Goal: Find contact information: Find contact information

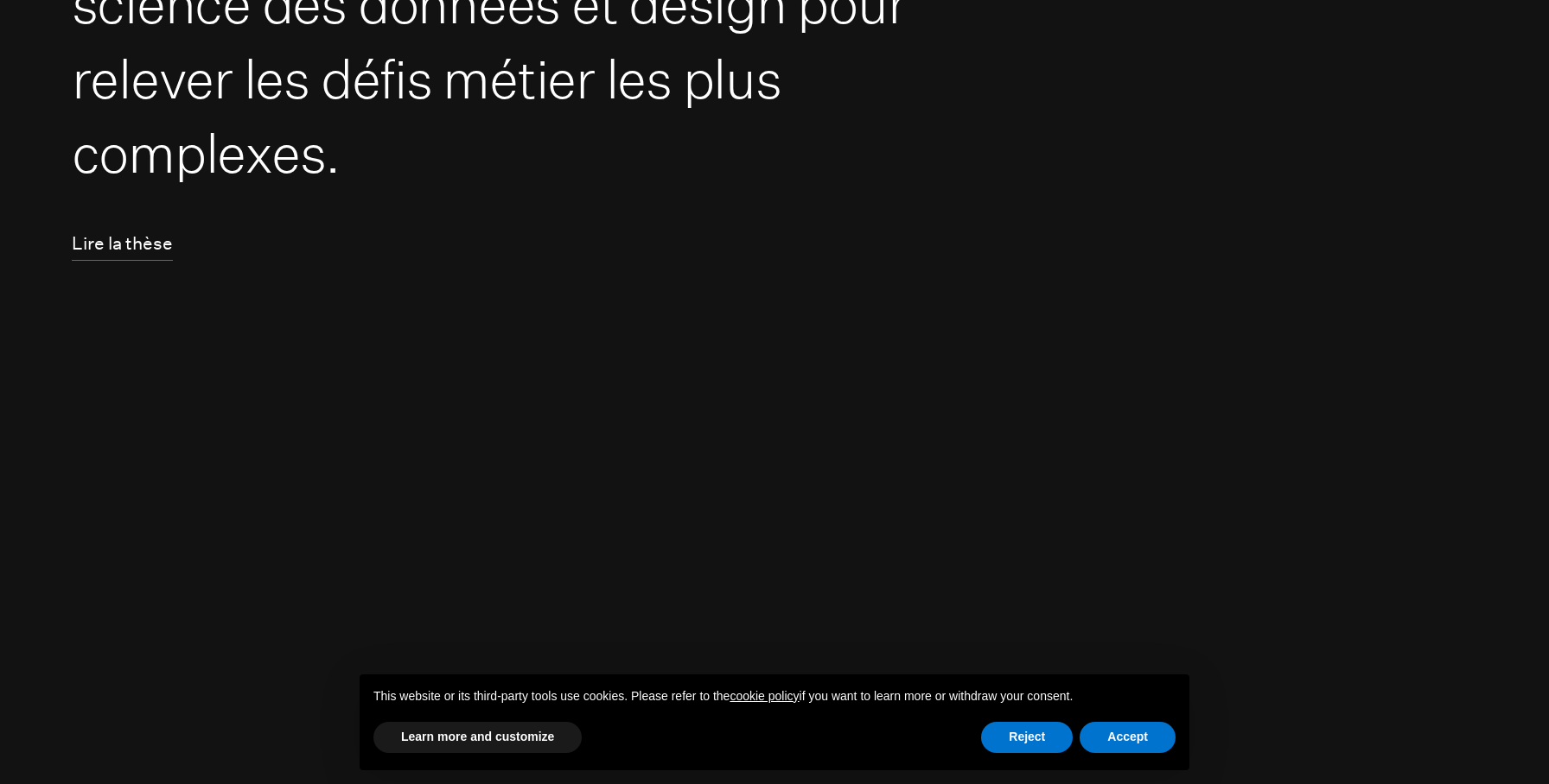
scroll to position [460, 0]
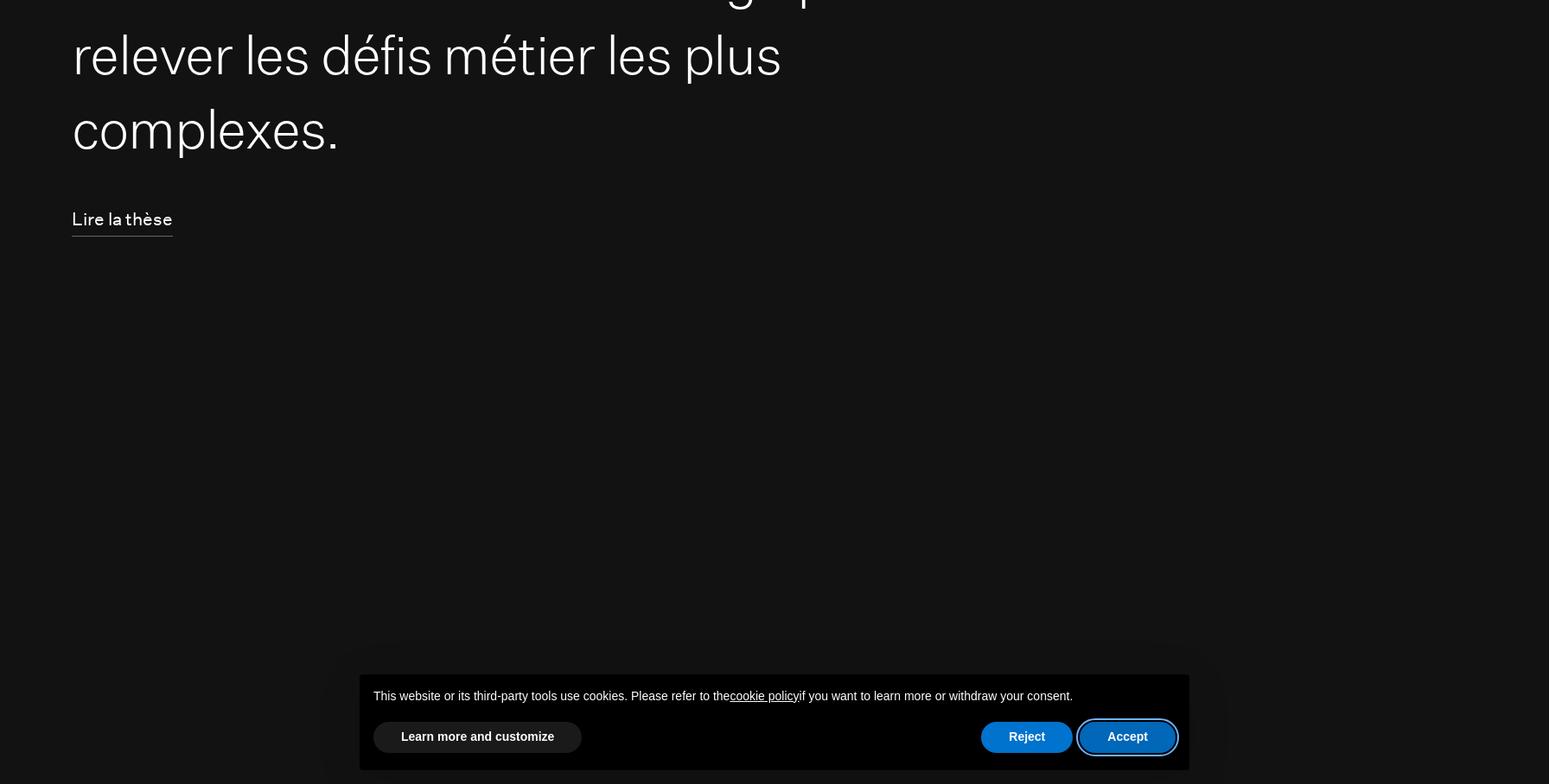
click at [1145, 737] on button "Accept" at bounding box center [1128, 737] width 96 height 31
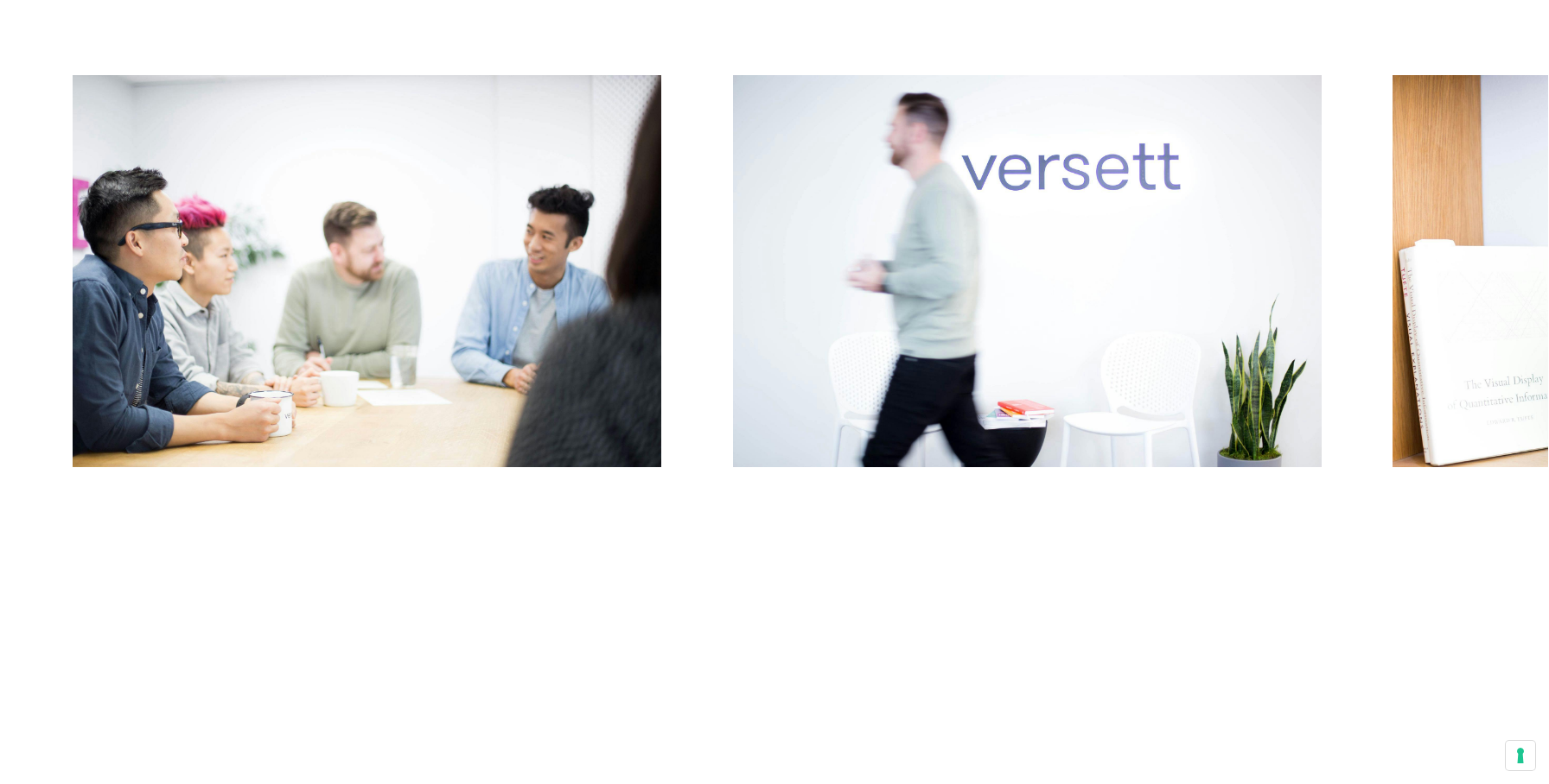
scroll to position [10909, 0]
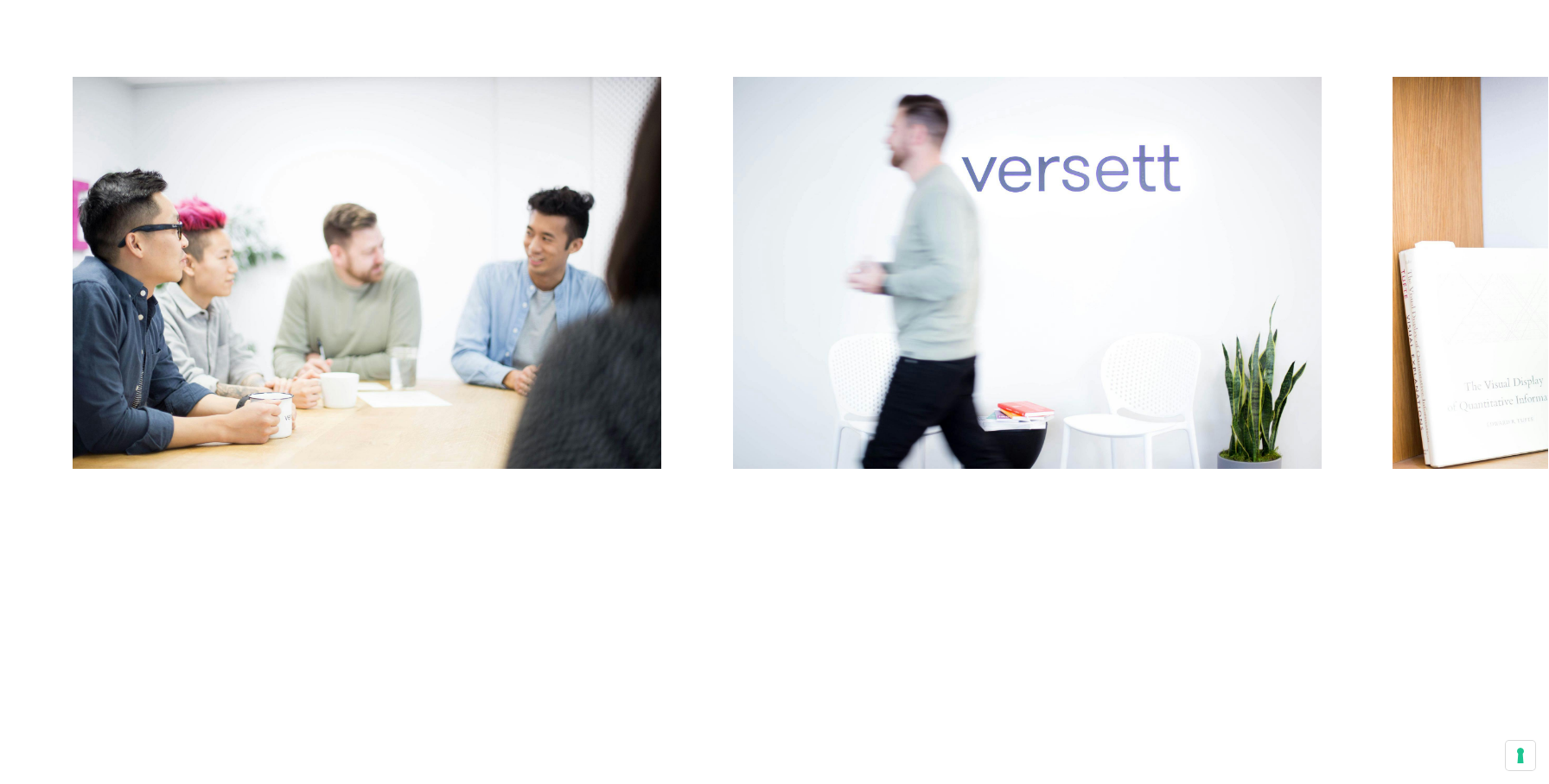
click at [1263, 335] on button "Next" at bounding box center [1161, 278] width 774 height 401
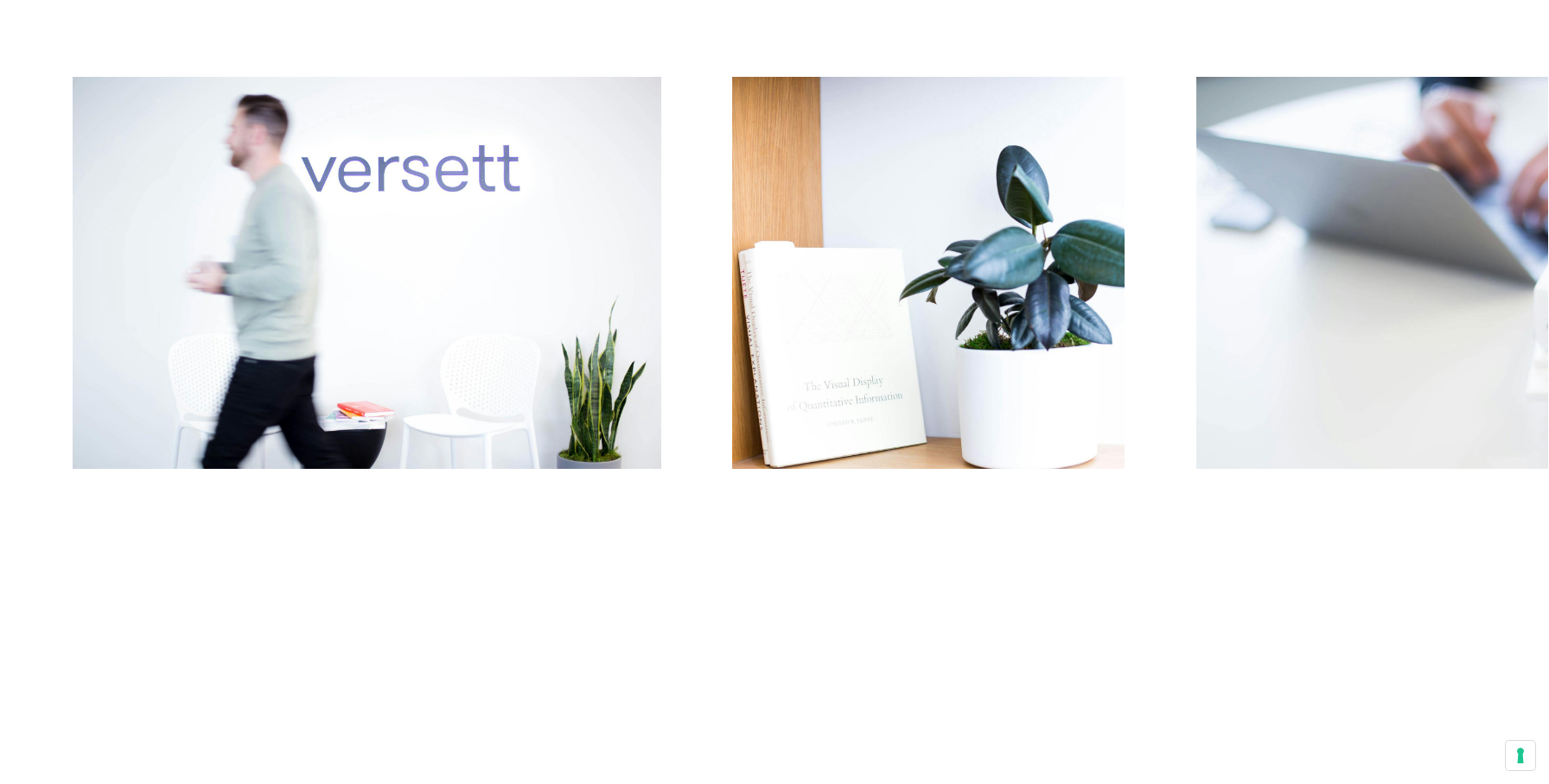
click at [1263, 335] on button "Next" at bounding box center [1161, 278] width 774 height 401
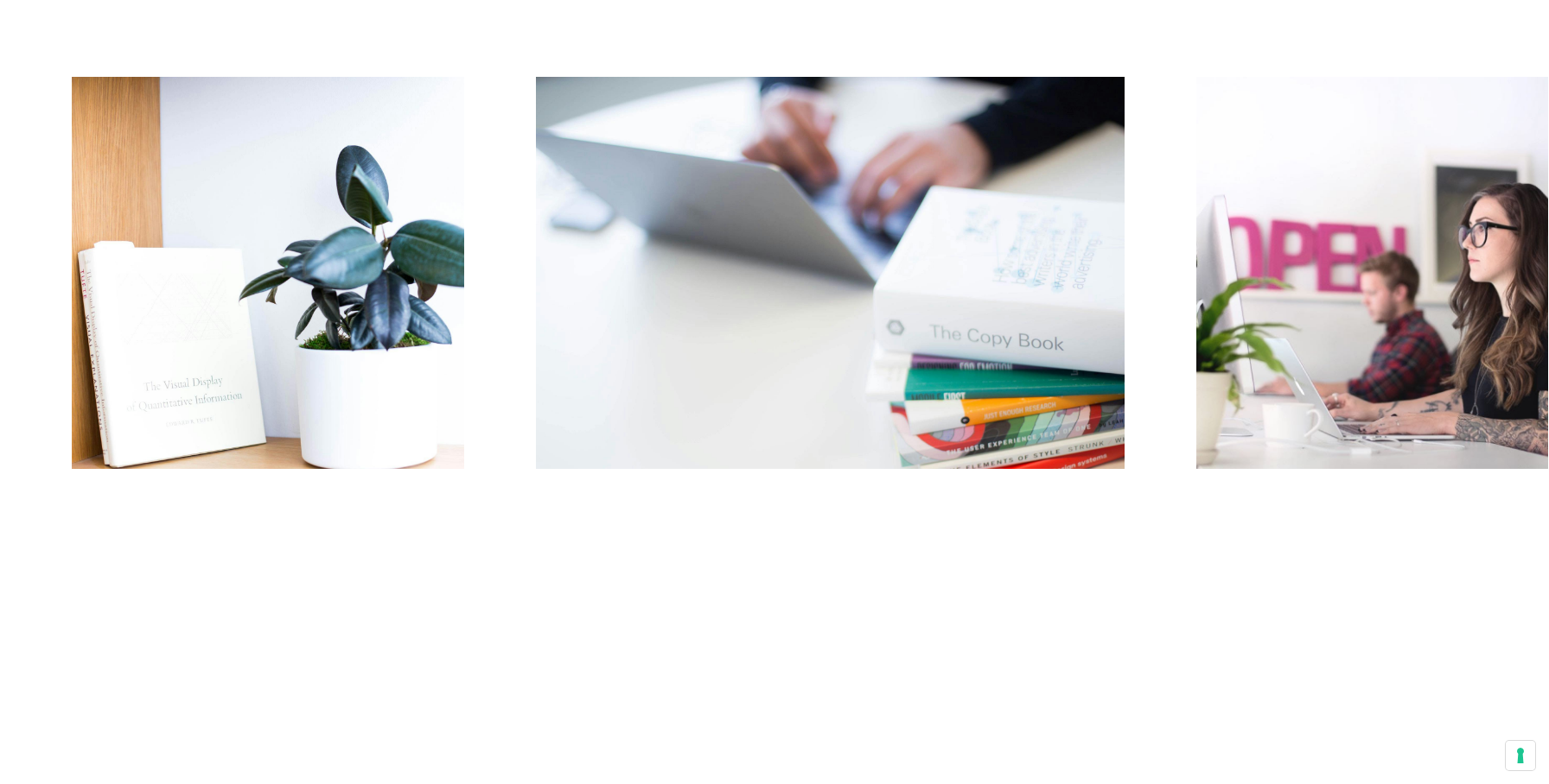
click at [1263, 335] on button "Next" at bounding box center [1161, 278] width 774 height 401
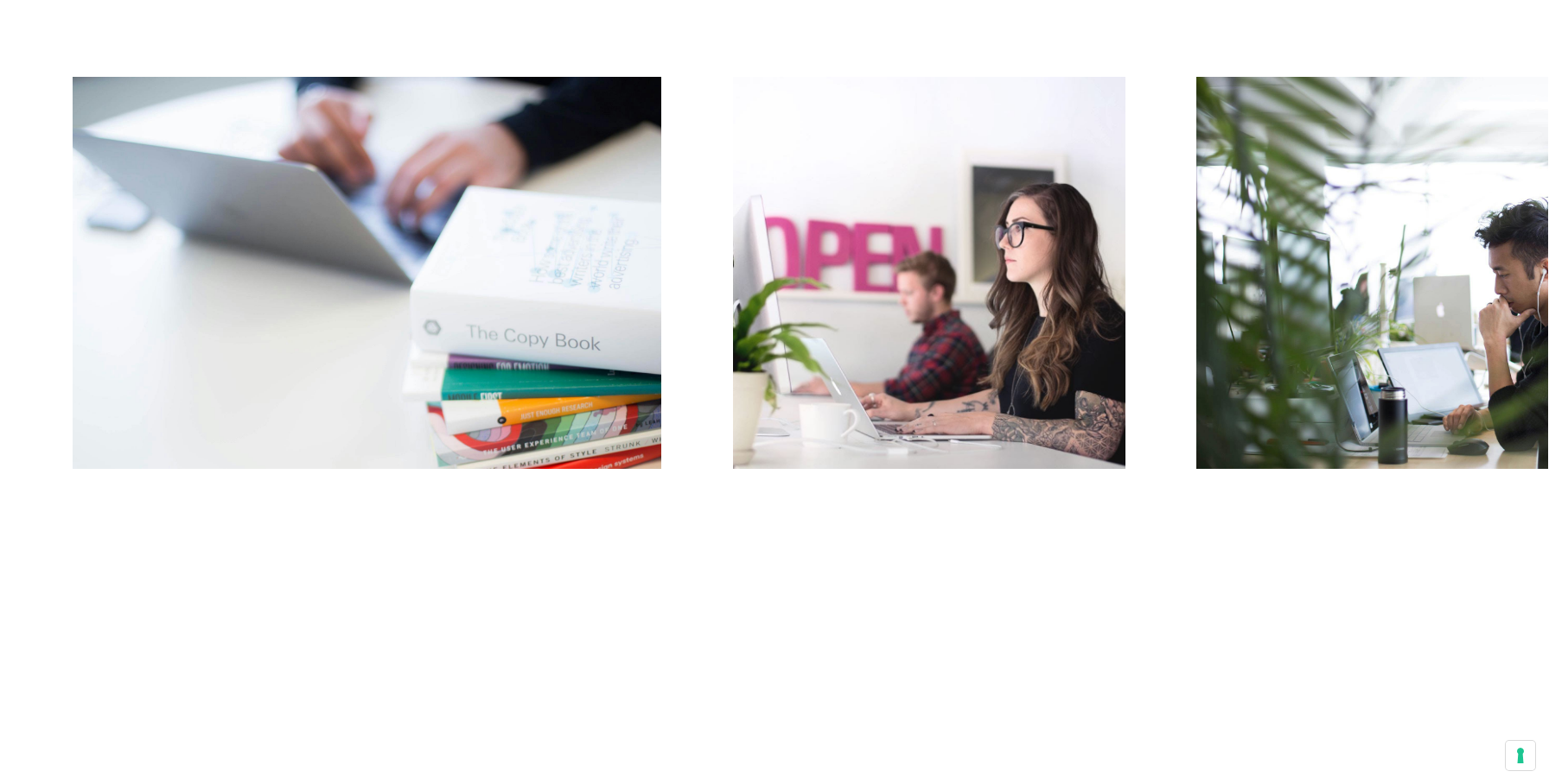
click at [1262, 335] on button "Next" at bounding box center [1161, 278] width 774 height 401
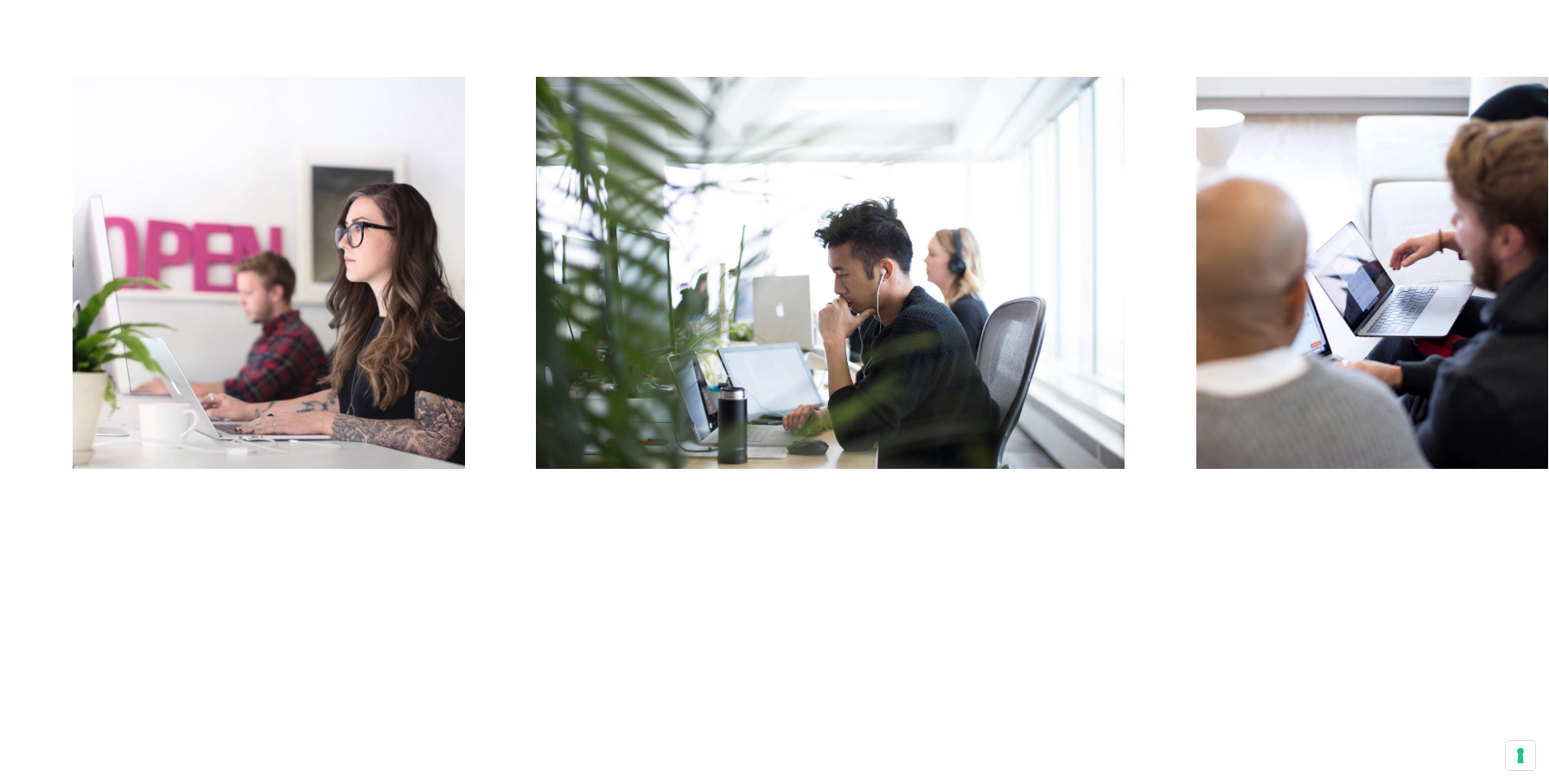
click at [1262, 335] on button "Next" at bounding box center [1161, 278] width 774 height 401
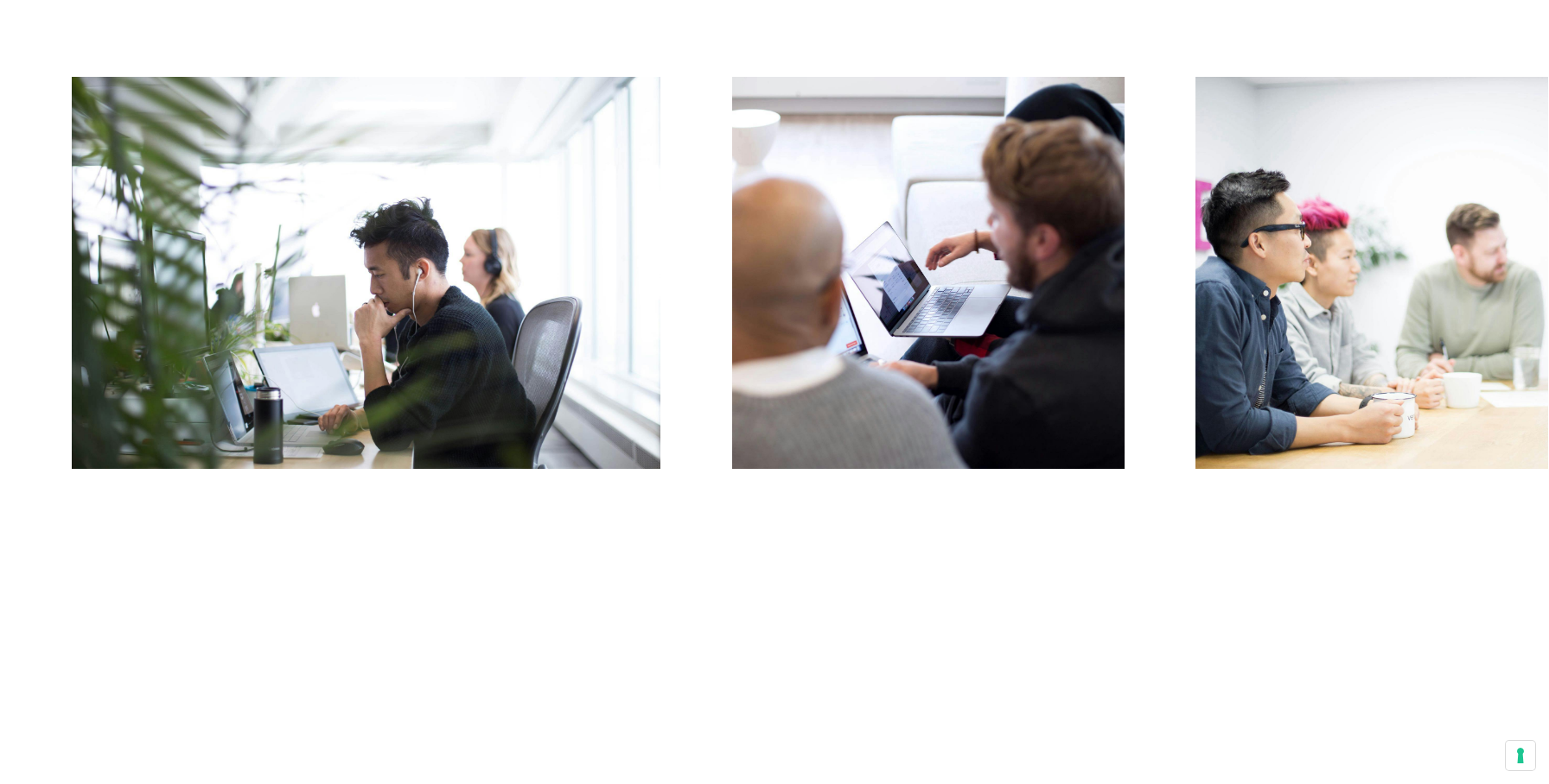
click at [1262, 335] on button "Next" at bounding box center [1161, 278] width 774 height 401
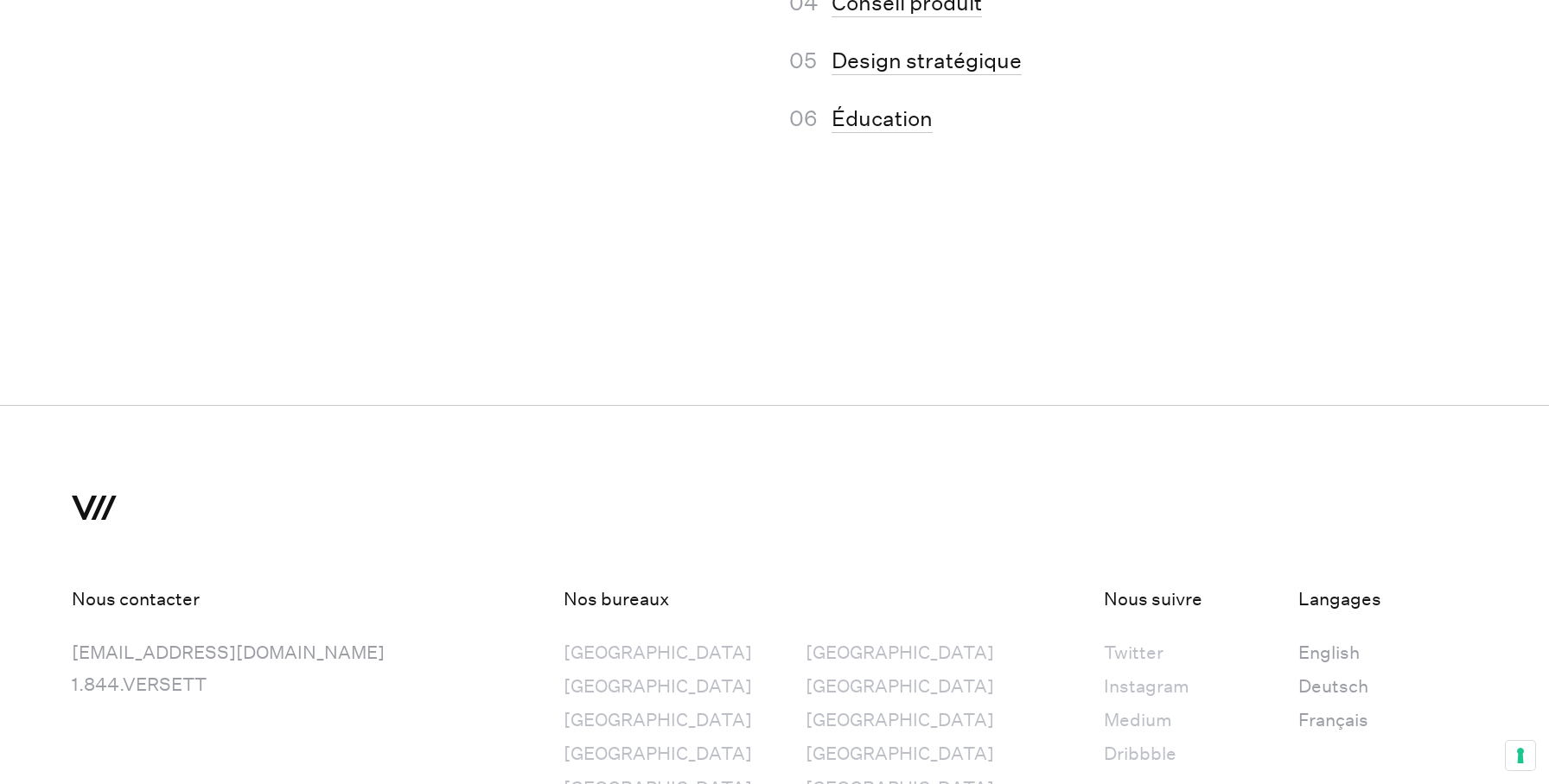
scroll to position [12034, 0]
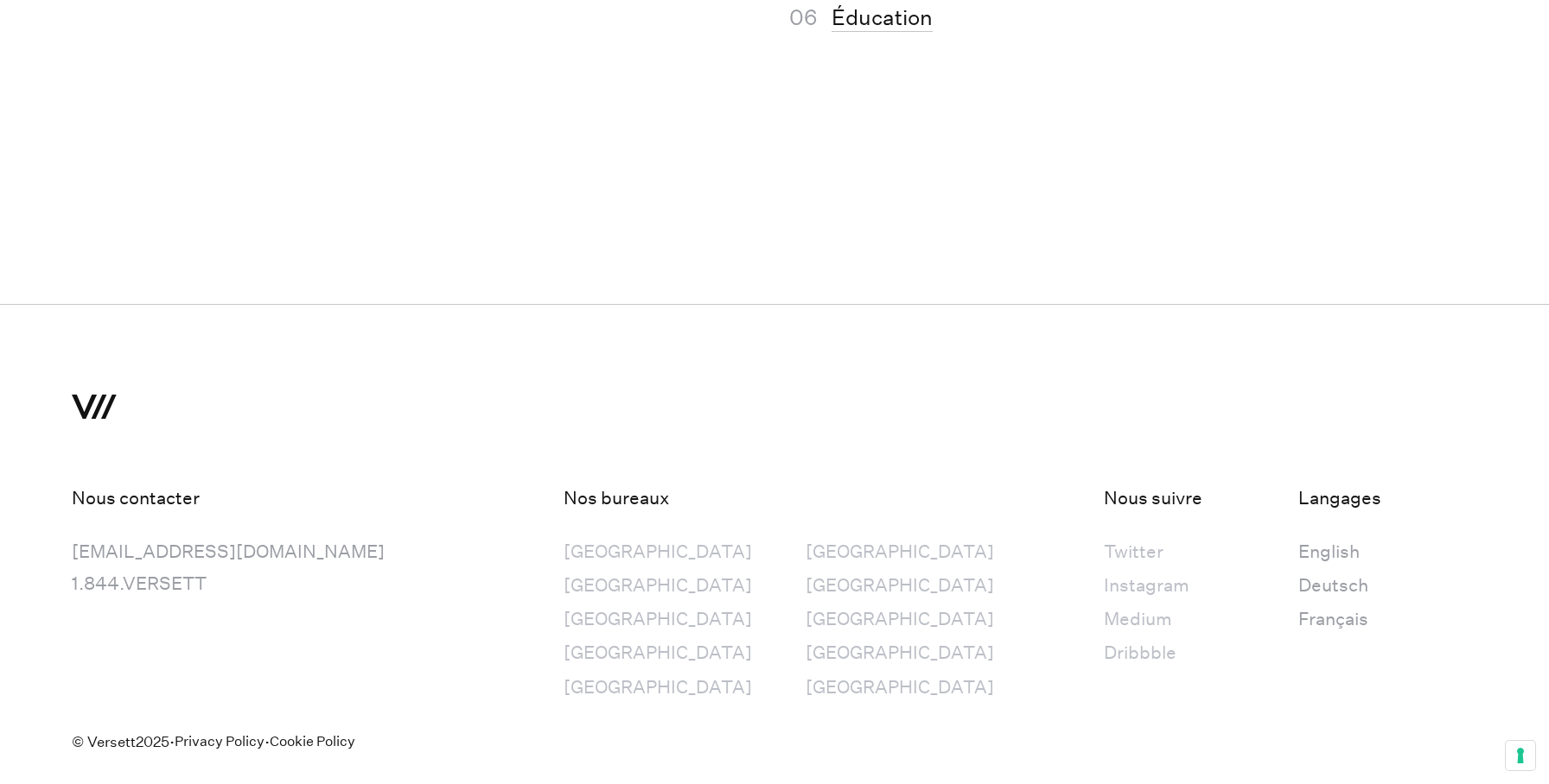
click at [1104, 569] on div "Instagram" at bounding box center [1146, 585] width 86 height 32
click at [603, 637] on div "[GEOGRAPHIC_DATA]" at bounding box center [658, 653] width 189 height 32
click at [593, 569] on div "[GEOGRAPHIC_DATA]" at bounding box center [658, 585] width 189 height 32
click at [176, 541] on link "[EMAIL_ADDRESS][DOMAIN_NAME]" at bounding box center [228, 552] width 313 height 24
